Goal: Ask a question

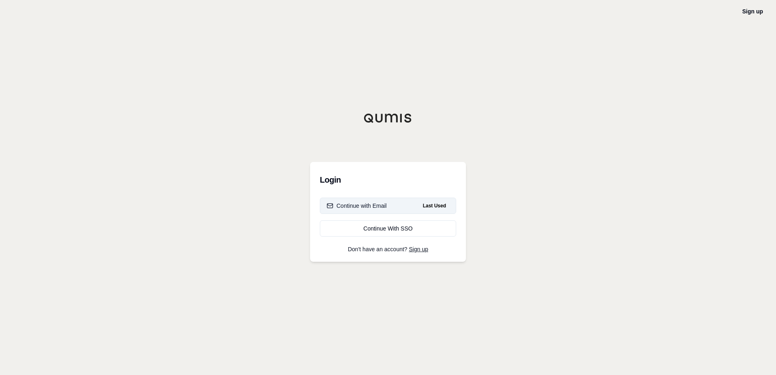
click at [371, 209] on div "Continue with Email" at bounding box center [357, 206] width 60 height 8
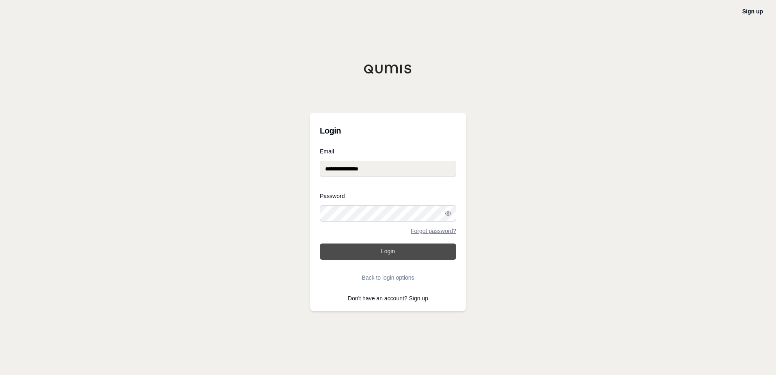
click at [377, 252] on button "Login" at bounding box center [388, 252] width 136 height 16
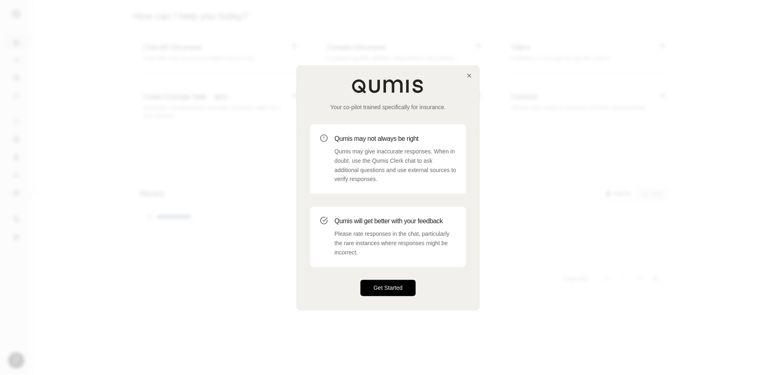
click at [386, 286] on button "Get Started" at bounding box center [387, 288] width 55 height 16
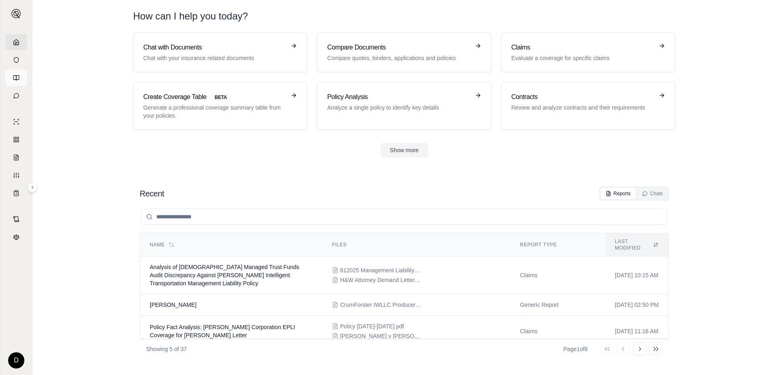
click at [14, 77] on icon at bounding box center [14, 78] width 3 height 5
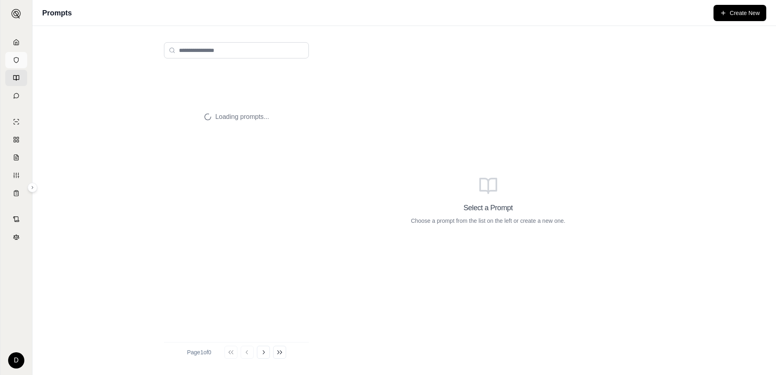
click at [11, 60] on link at bounding box center [16, 60] width 22 height 16
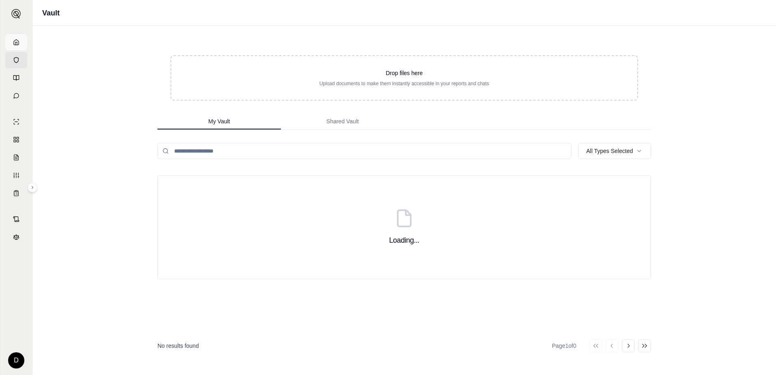
click at [16, 45] on icon at bounding box center [16, 41] width 5 height 5
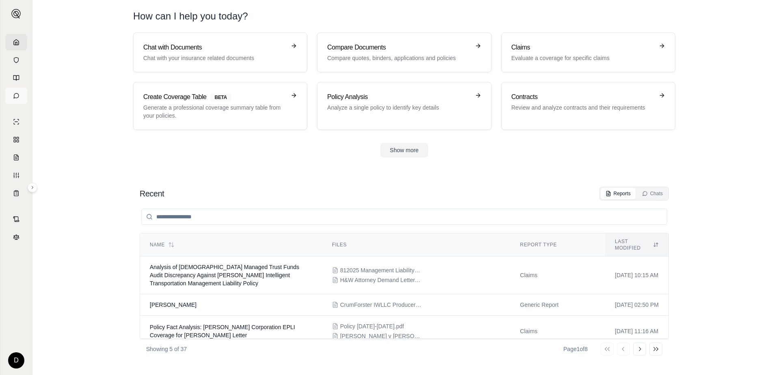
click at [17, 95] on icon at bounding box center [16, 96] width 6 height 6
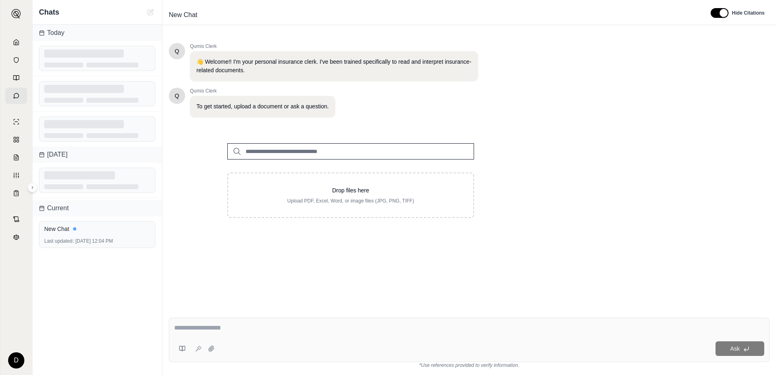
click at [257, 149] on input "search" at bounding box center [350, 151] width 247 height 16
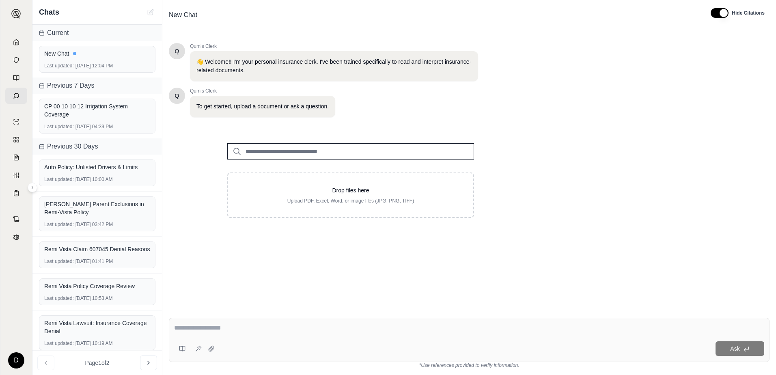
drag, startPoint x: 257, startPoint y: 150, endPoint x: 234, endPoint y: 320, distance: 171.2
click at [234, 320] on div "Ask" at bounding box center [469, 340] width 601 height 44
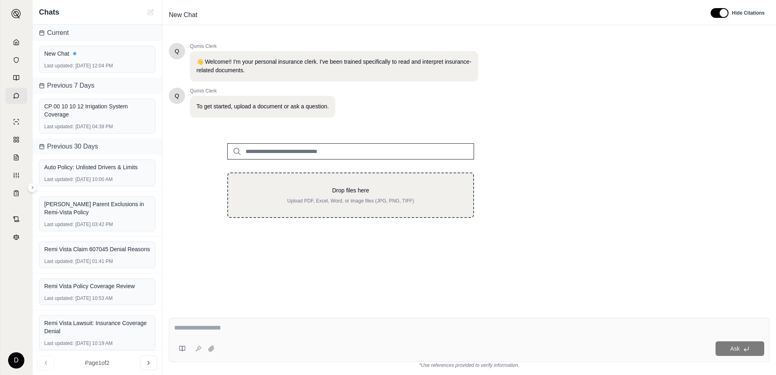
click at [285, 198] on p "Upload PDF, Excel, Word, or image files (JPG, PNG, TIFF)" at bounding box center [350, 201] width 219 height 6
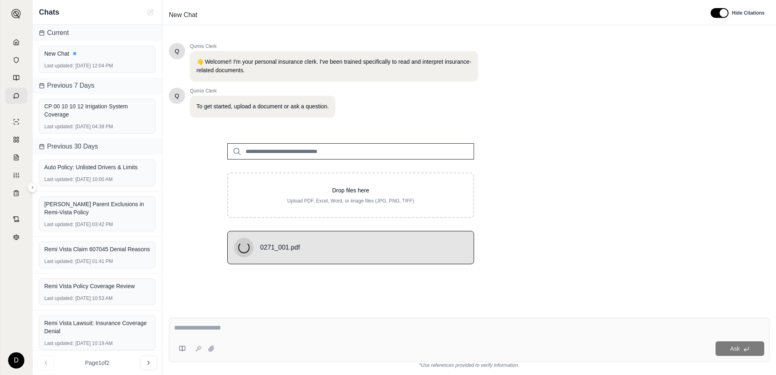
click at [271, 329] on textarea at bounding box center [469, 328] width 590 height 10
type textarea "*"
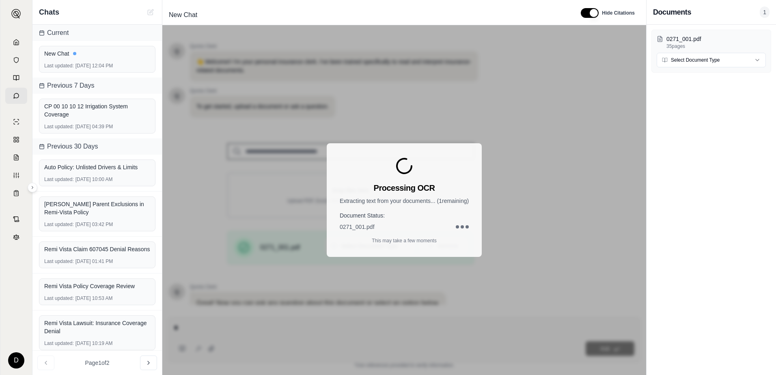
type textarea "**"
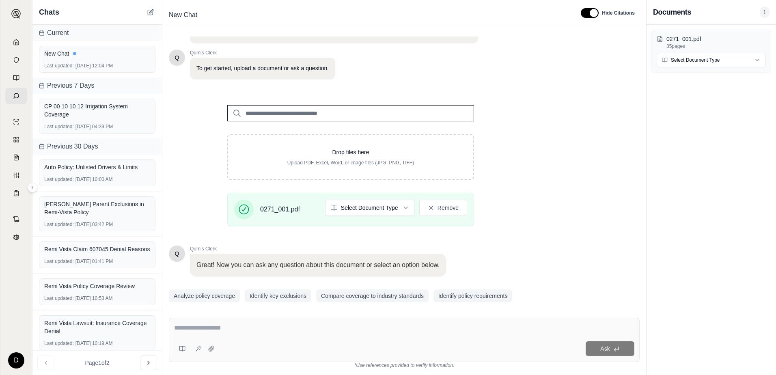
scroll to position [63, 0]
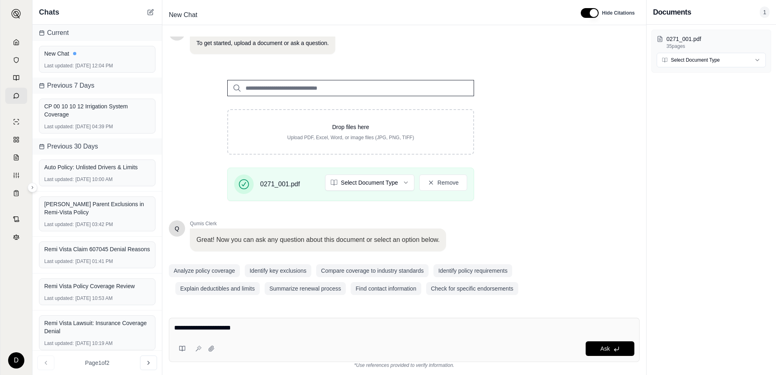
type textarea "**********"
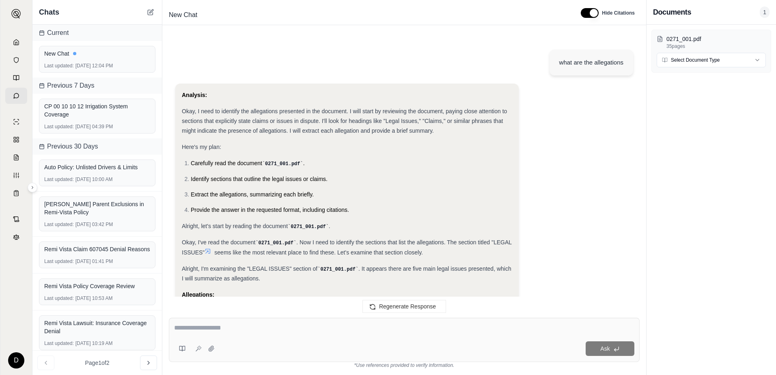
scroll to position [403, 0]
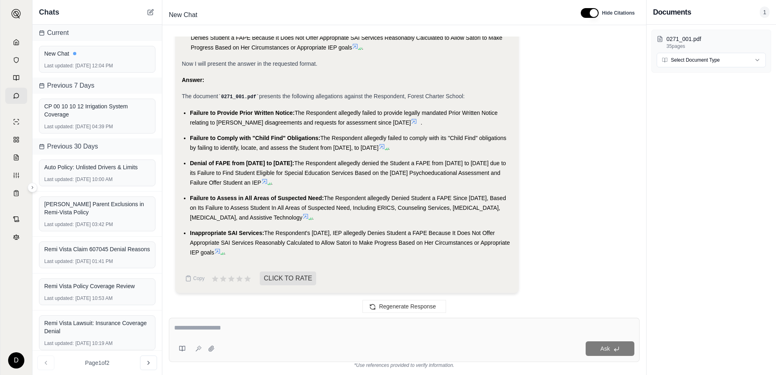
click at [271, 336] on div "Ask" at bounding box center [404, 340] width 471 height 44
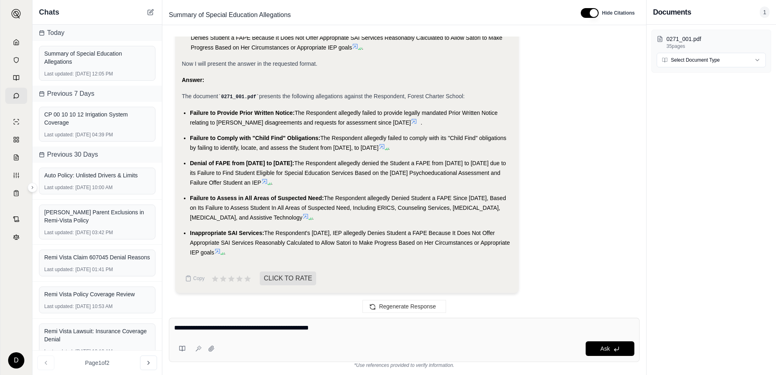
type textarea "**********"
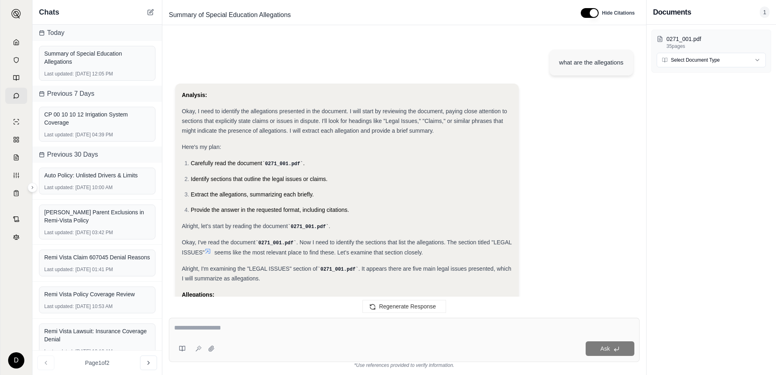
scroll to position [893, 0]
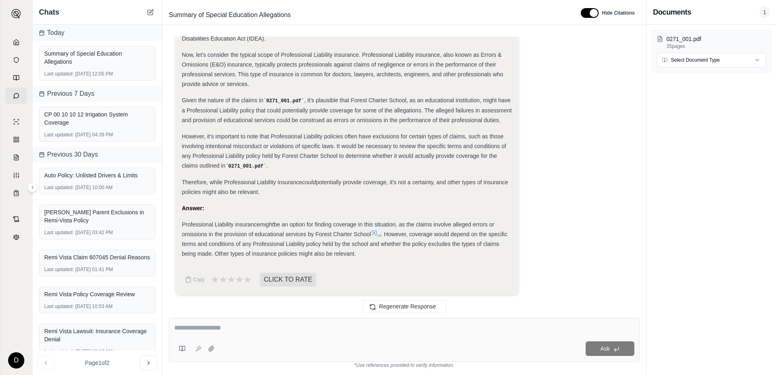
click at [199, 332] on textarea at bounding box center [404, 328] width 460 height 10
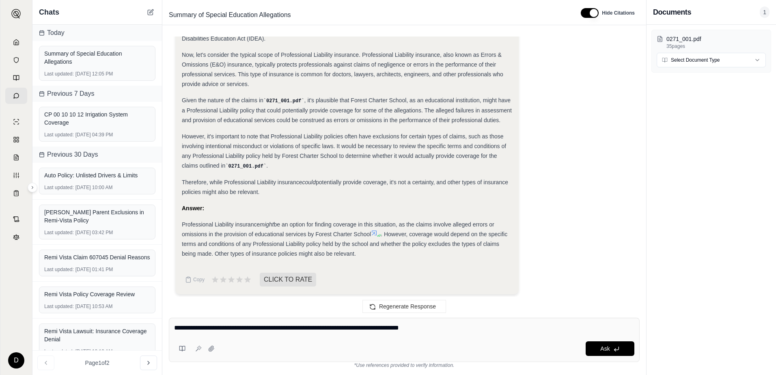
type textarea "**********"
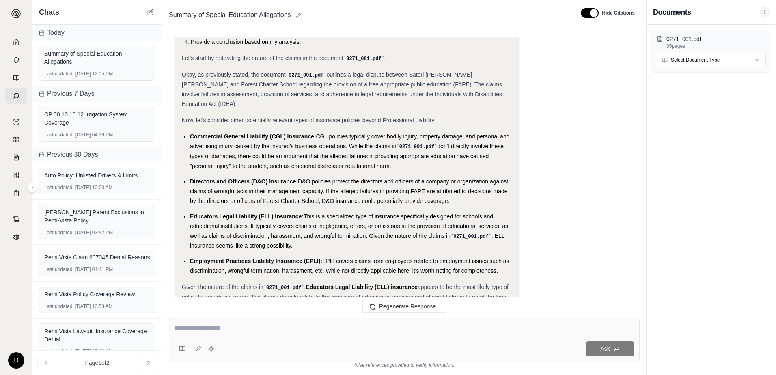
scroll to position [1432, 0]
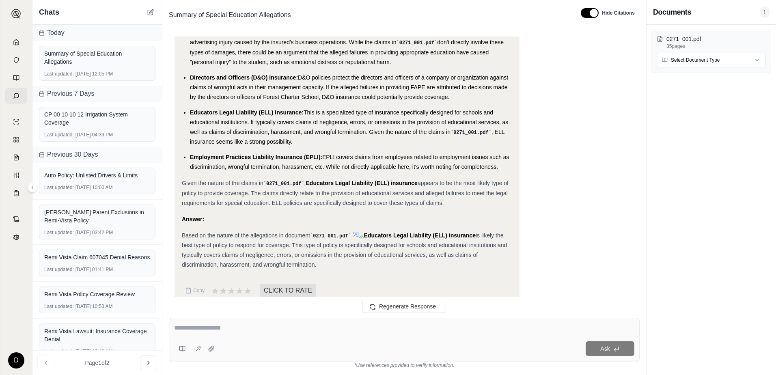
drag, startPoint x: 283, startPoint y: 332, endPoint x: 285, endPoint y: 323, distance: 9.2
click at [283, 332] on textarea at bounding box center [404, 328] width 460 height 10
type textarea "**********"
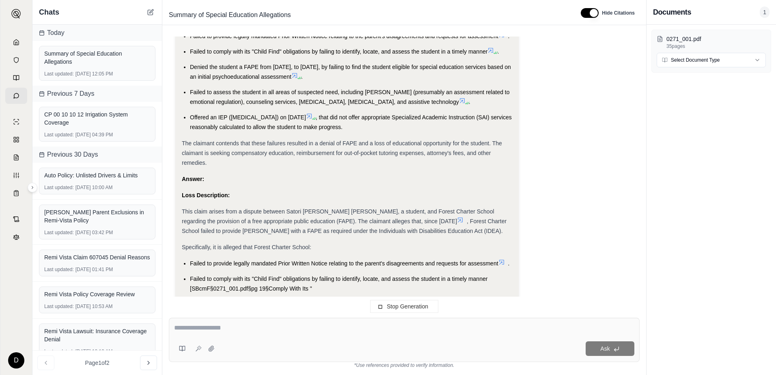
click at [246, 335] on div at bounding box center [404, 329] width 460 height 13
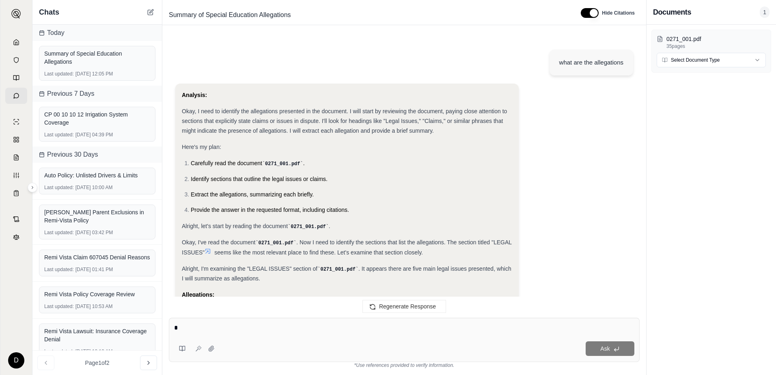
scroll to position [2106, 0]
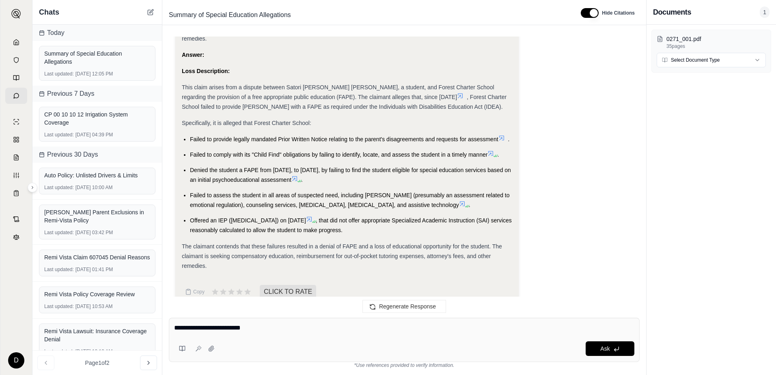
type textarea "**********"
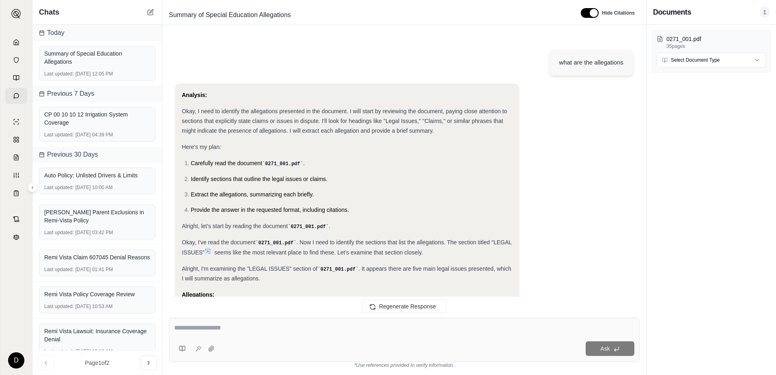
scroll to position [2457, 0]
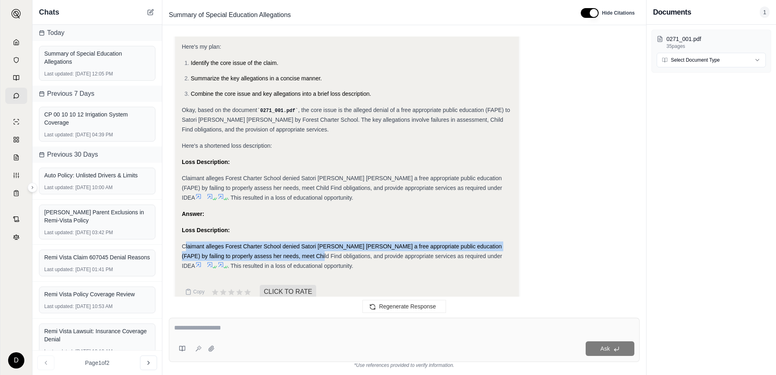
drag, startPoint x: 185, startPoint y: 229, endPoint x: 308, endPoint y: 246, distance: 124.5
click at [308, 246] on div "Claimant alleges Forest Charter School denied Satori [PERSON_NAME] [PERSON_NAME…" at bounding box center [347, 256] width 330 height 29
click at [307, 246] on div "Claimant alleges Forest Charter School denied Satori [PERSON_NAME] [PERSON_NAME…" at bounding box center [347, 256] width 330 height 29
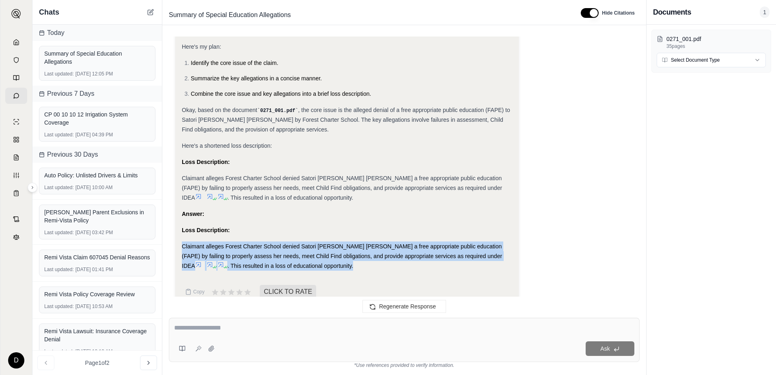
drag, startPoint x: 307, startPoint y: 252, endPoint x: 183, endPoint y: 231, distance: 125.9
click at [183, 242] on div "Claimant alleges Forest Charter School denied Satori [PERSON_NAME] [PERSON_NAME…" at bounding box center [347, 256] width 330 height 29
drag, startPoint x: 183, startPoint y: 231, endPoint x: 244, endPoint y: 243, distance: 62.8
copy div "Claimant alleges Forest Charter School denied Satori [PERSON_NAME] [PERSON_NAME…"
click at [372, 259] on div "Analysis: Okay, I need to shorten the loss description to 1-2 sentences while s…" at bounding box center [347, 143] width 330 height 268
